Goal: Navigation & Orientation: Find specific page/section

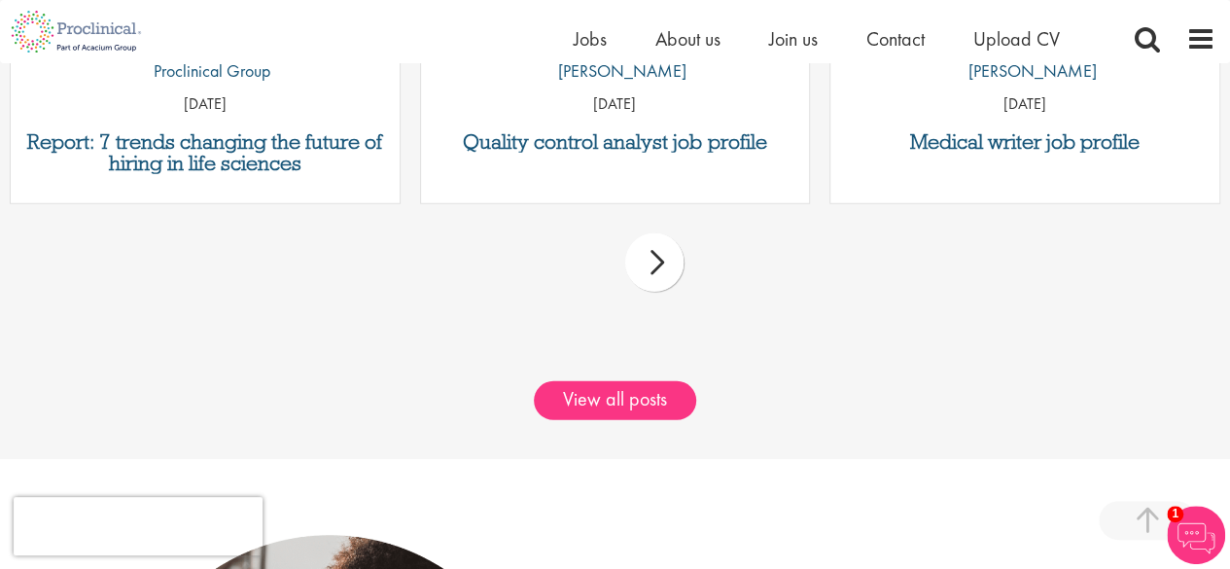
scroll to position [2566, 0]
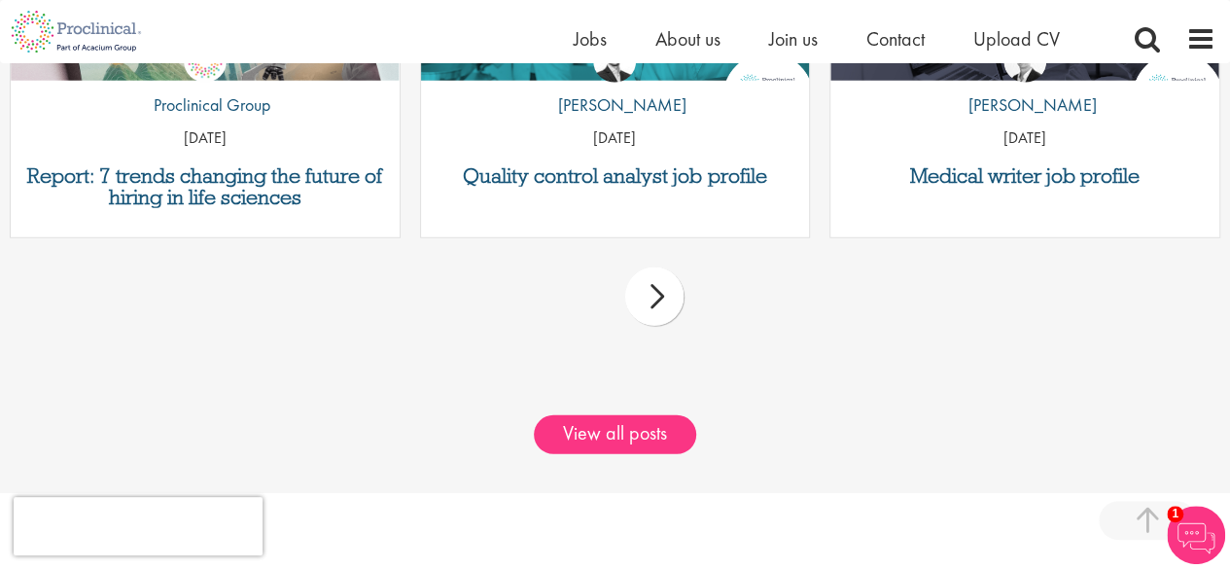
click at [657, 297] on div "next" at bounding box center [654, 296] width 58 height 58
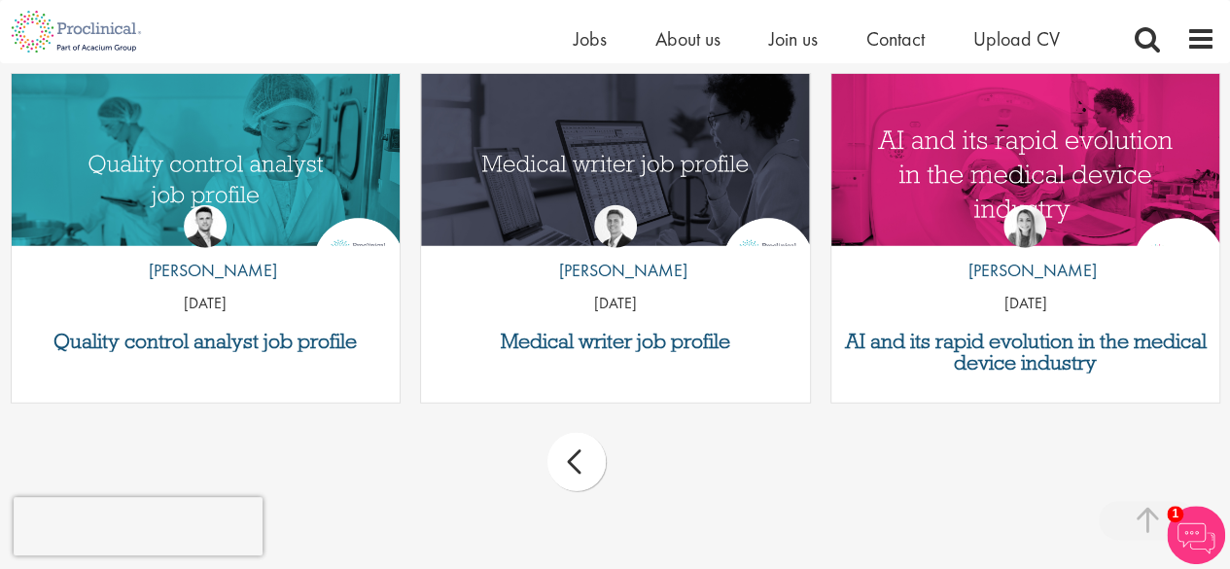
scroll to position [2470, 0]
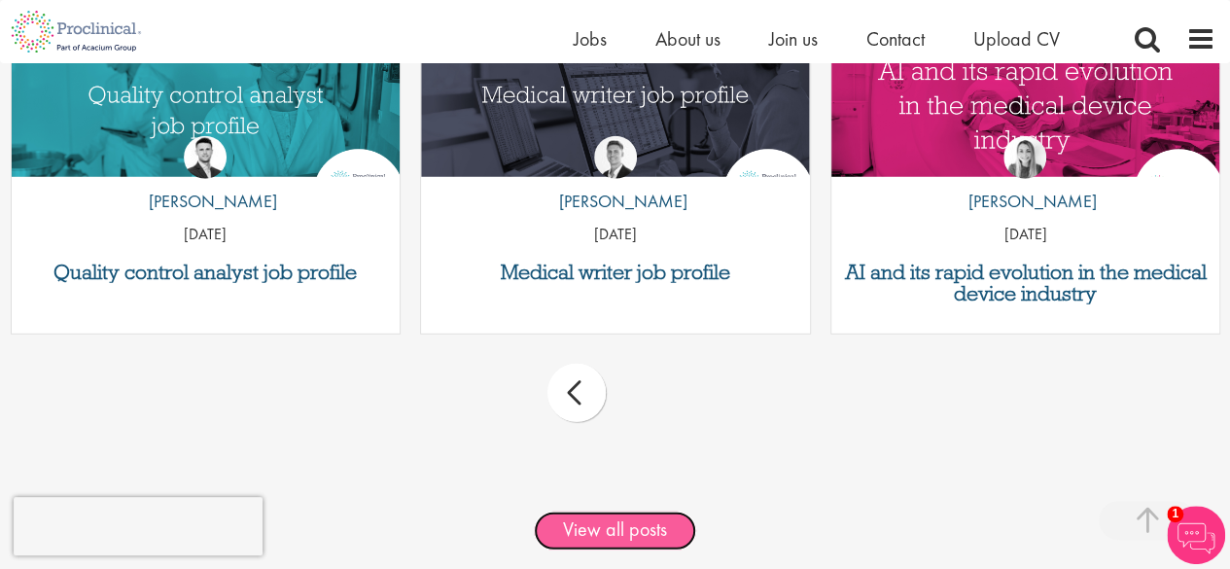
click at [628, 518] on link "View all posts" at bounding box center [615, 531] width 162 height 39
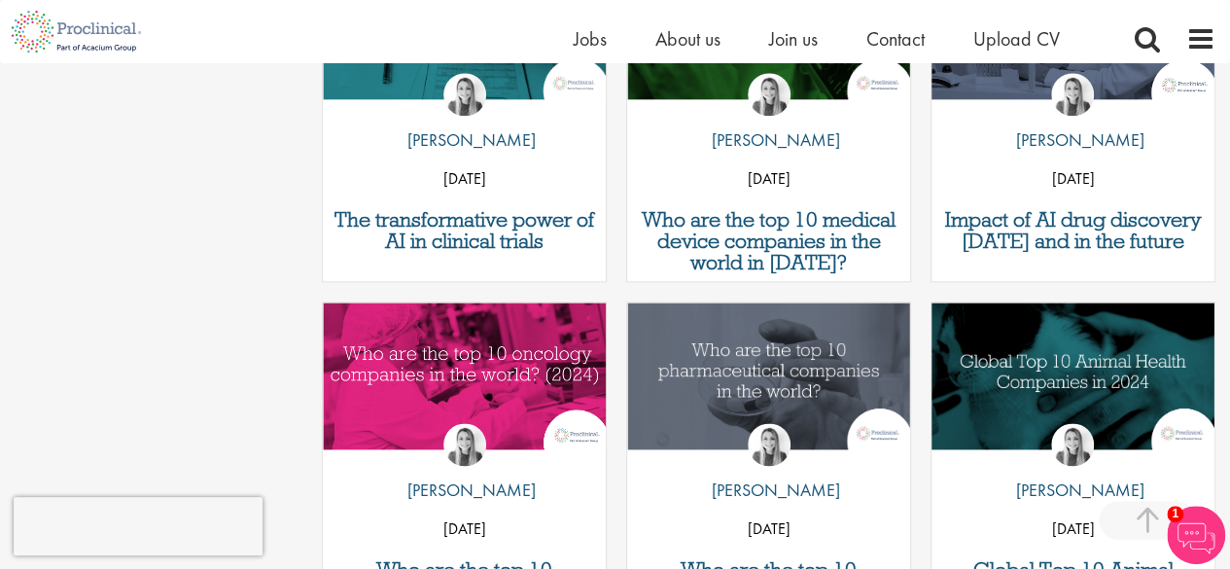
scroll to position [1120, 0]
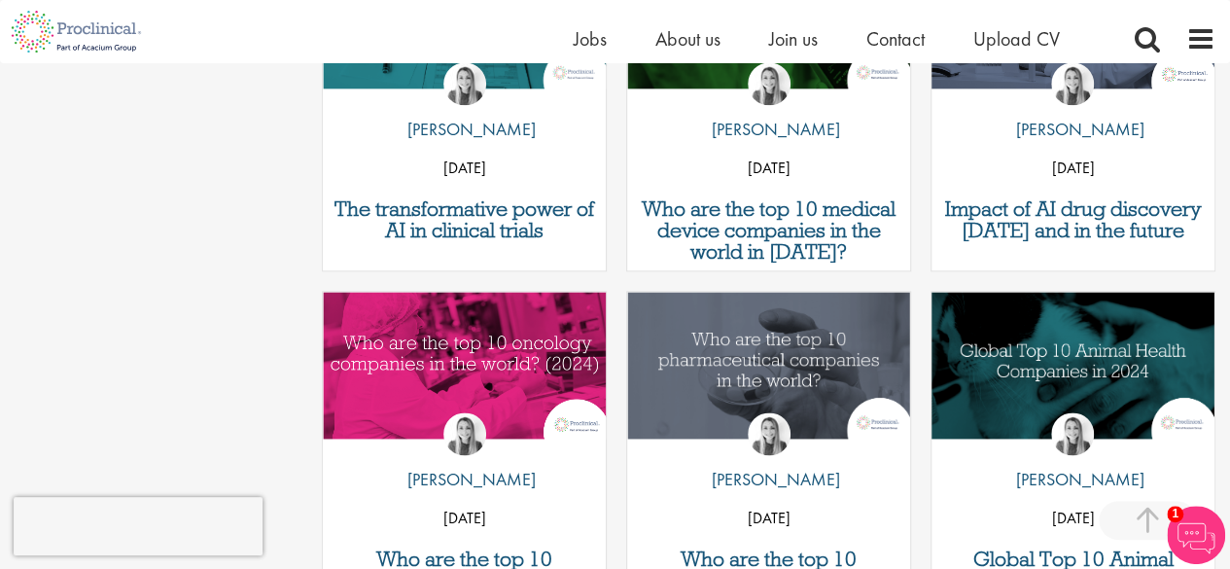
drag, startPoint x: 1235, startPoint y: 86, endPoint x: 1224, endPoint y: 313, distance: 227.9
click at [1224, 313] on html "This website uses cookies. By continuing to use this site, you are giving your …" at bounding box center [615, 386] width 1230 height 3012
